Goal: Communication & Community: Answer question/provide support

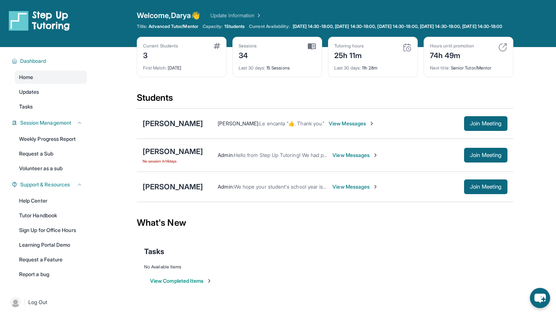
click at [329, 127] on span "View Messages" at bounding box center [352, 123] width 46 height 7
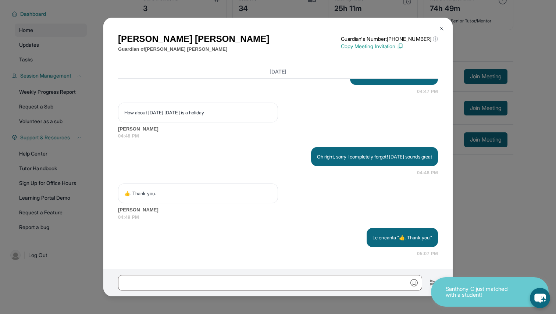
scroll to position [684, 0]
click at [441, 31] on img at bounding box center [442, 29] width 6 height 6
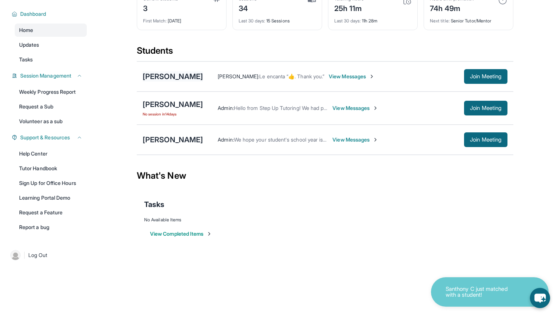
click at [169, 74] on div "[PERSON_NAME]" at bounding box center [173, 76] width 60 height 10
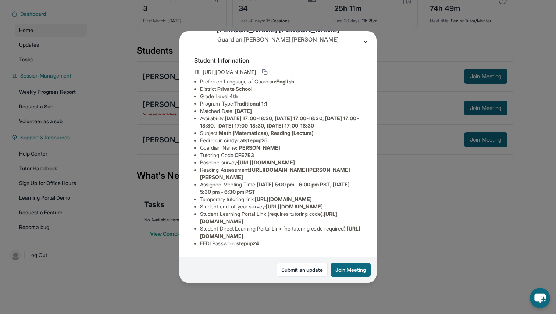
scroll to position [49, 262]
drag, startPoint x: 200, startPoint y: 149, endPoint x: 369, endPoint y: 163, distance: 169.8
click at [369, 163] on div "[PERSON_NAME] Guardian: [PERSON_NAME] Student Information [URL][DOMAIN_NAME] Pr…" at bounding box center [277, 156] width 197 height 251
copy span "[URL][DOMAIN_NAME]"
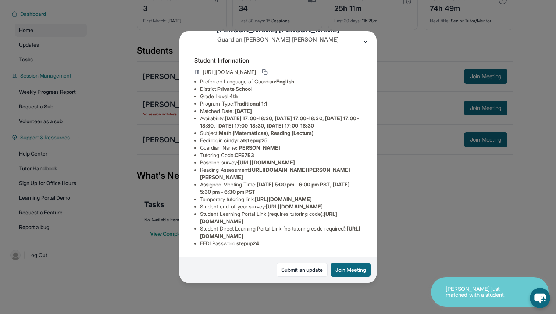
click at [366, 39] on button at bounding box center [365, 42] width 15 height 15
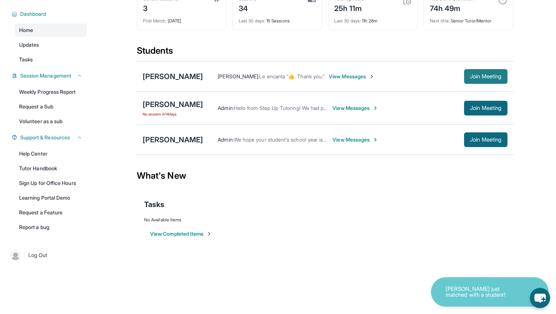
click at [466, 75] on button "Join Meeting" at bounding box center [485, 76] width 43 height 15
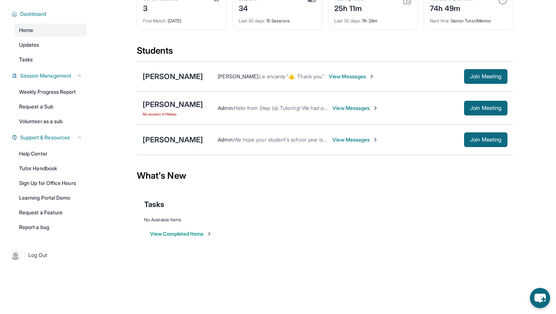
click at [159, 82] on div "[PERSON_NAME] [PERSON_NAME] : Le encanta “👍. Thank you.” View Messages Join Mee…" at bounding box center [325, 76] width 377 height 30
click at [159, 77] on div "[PERSON_NAME]" at bounding box center [173, 76] width 60 height 10
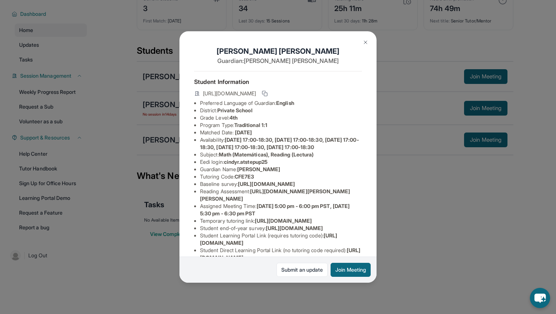
click at [363, 42] on img at bounding box center [366, 42] width 6 height 6
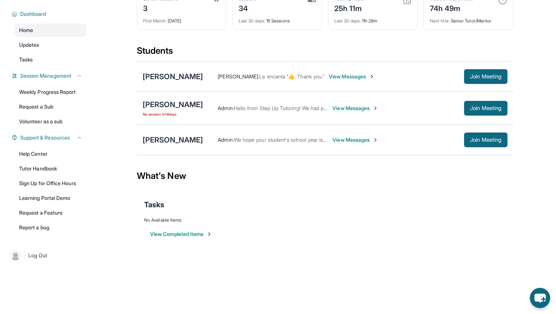
scroll to position [0, 0]
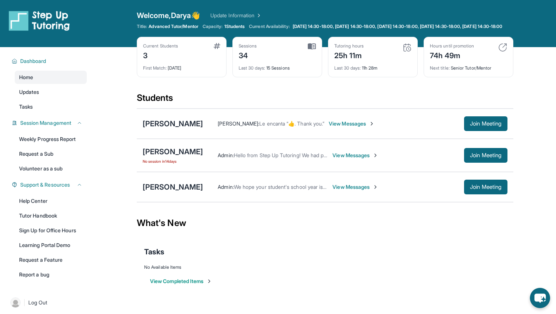
click at [334, 126] on span "View Messages" at bounding box center [352, 123] width 46 height 7
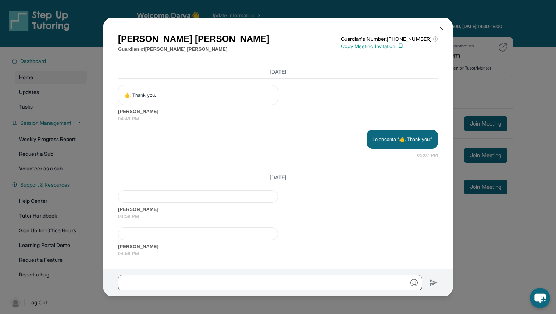
scroll to position [53, 0]
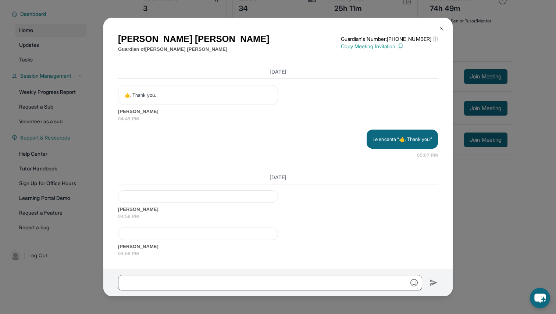
click at [216, 198] on div at bounding box center [198, 196] width 160 height 13
click at [140, 206] on span "[PERSON_NAME]" at bounding box center [278, 209] width 320 height 7
click at [140, 210] on span "[PERSON_NAME]" at bounding box center [278, 209] width 320 height 7
click at [157, 187] on div "[DATE] [PERSON_NAME] 04:59 PM [PERSON_NAME] 04:59 PM" at bounding box center [278, 214] width 320 height 86
click at [131, 209] on span "[PERSON_NAME]" at bounding box center [278, 209] width 320 height 7
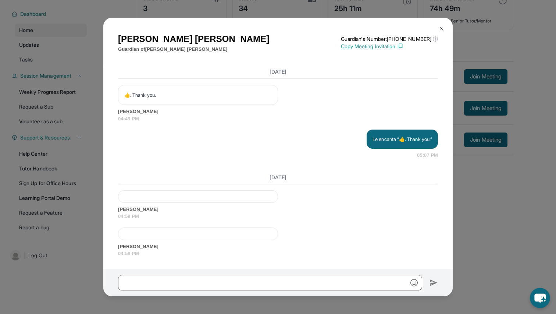
click at [153, 199] on div at bounding box center [198, 196] width 160 height 13
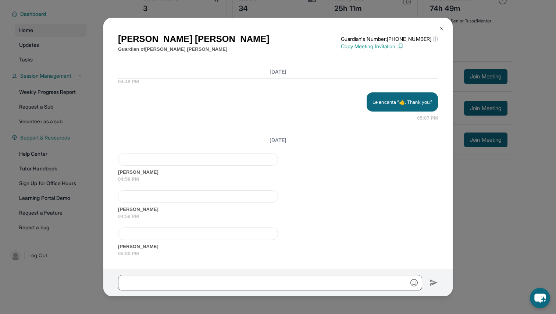
scroll to position [834, 0]
click at [160, 165] on div at bounding box center [198, 159] width 160 height 13
click at [137, 170] on span "[PERSON_NAME]" at bounding box center [278, 171] width 320 height 7
drag, startPoint x: 137, startPoint y: 170, endPoint x: 154, endPoint y: 175, distance: 17.6
click at [154, 175] on span "[PERSON_NAME]" at bounding box center [278, 171] width 320 height 7
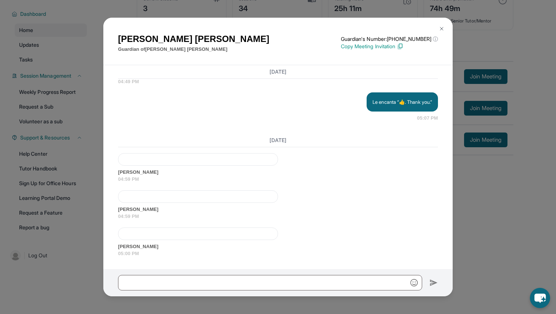
click at [220, 157] on div at bounding box center [198, 159] width 160 height 13
drag, startPoint x: 188, startPoint y: 251, endPoint x: 183, endPoint y: 242, distance: 9.7
click at [188, 250] on span "05:00 PM" at bounding box center [278, 253] width 320 height 7
click at [182, 239] on div at bounding box center [198, 233] width 160 height 13
click at [137, 174] on span "[PERSON_NAME]" at bounding box center [278, 171] width 320 height 7
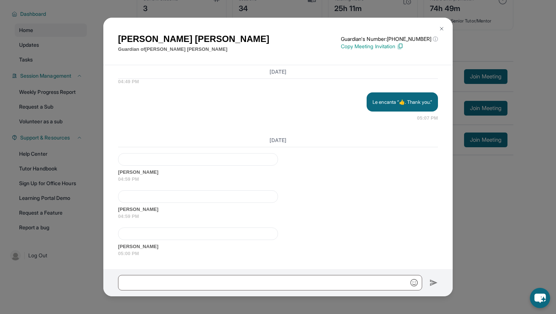
drag, startPoint x: 121, startPoint y: 172, endPoint x: 181, endPoint y: 172, distance: 60.0
click at [181, 172] on span "[PERSON_NAME]" at bounding box center [278, 171] width 320 height 7
click at [166, 161] on div at bounding box center [198, 159] width 160 height 13
click at [243, 156] on div at bounding box center [198, 159] width 160 height 13
click at [441, 25] on button at bounding box center [441, 28] width 15 height 15
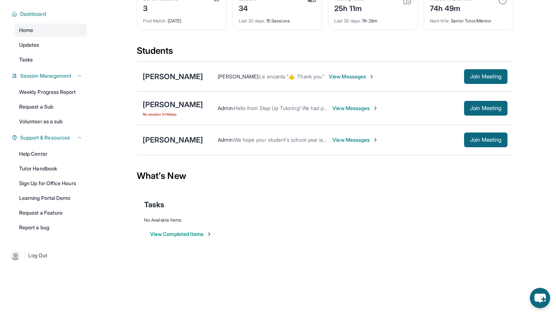
click at [329, 74] on span "View Messages" at bounding box center [352, 76] width 46 height 7
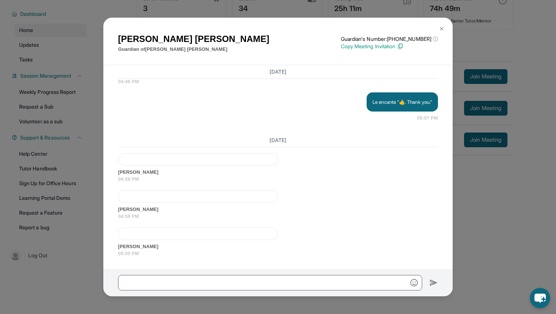
click at [503, 177] on div "[PERSON_NAME] Guardian of [PERSON_NAME] Guardian's Number: [PHONE_NUMBER] ⓘ Thi…" at bounding box center [278, 157] width 556 height 314
